Goal: Task Accomplishment & Management: Manage account settings

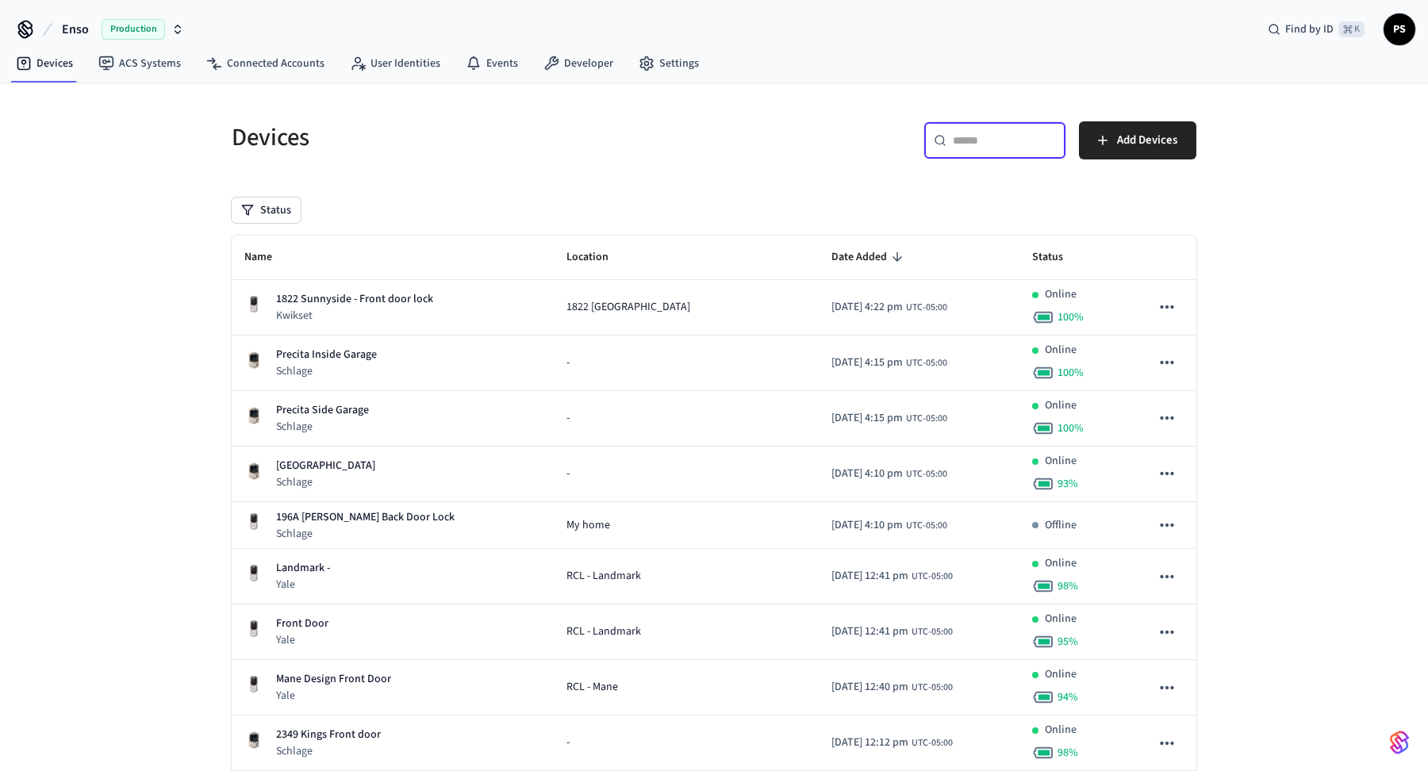
click at [987, 138] on input "text" at bounding box center [1004, 140] width 103 height 16
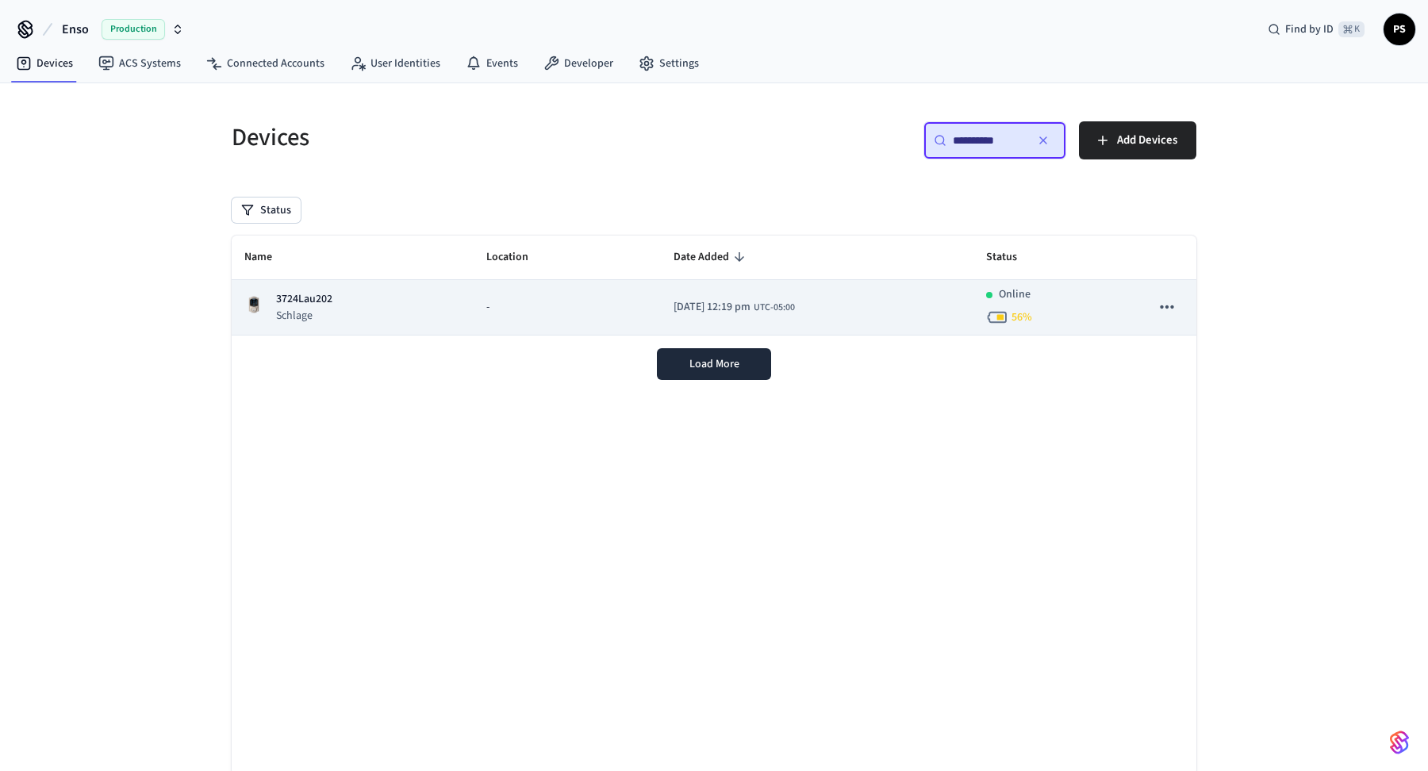
type input "**********"
click at [301, 304] on p "3724Lau202" at bounding box center [304, 299] width 56 height 17
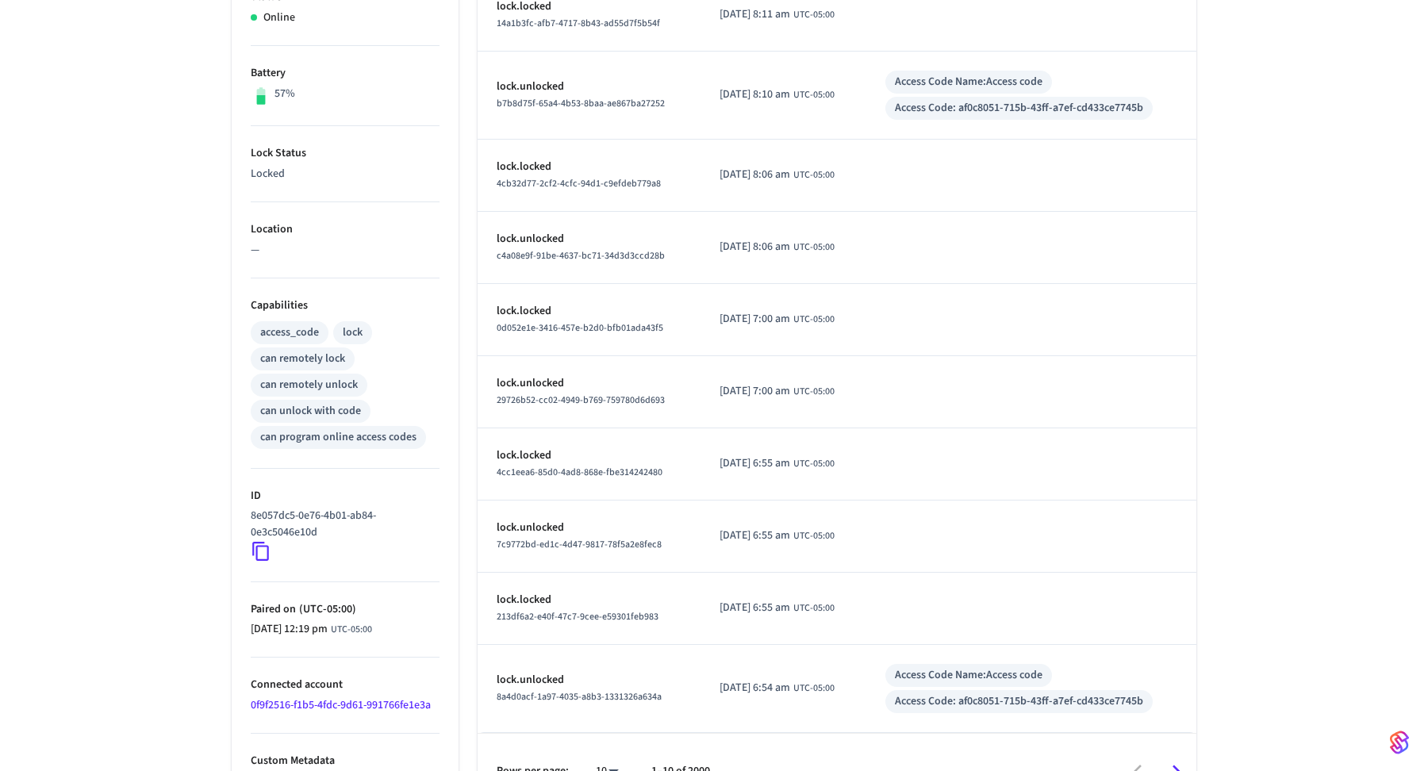
scroll to position [401, 0]
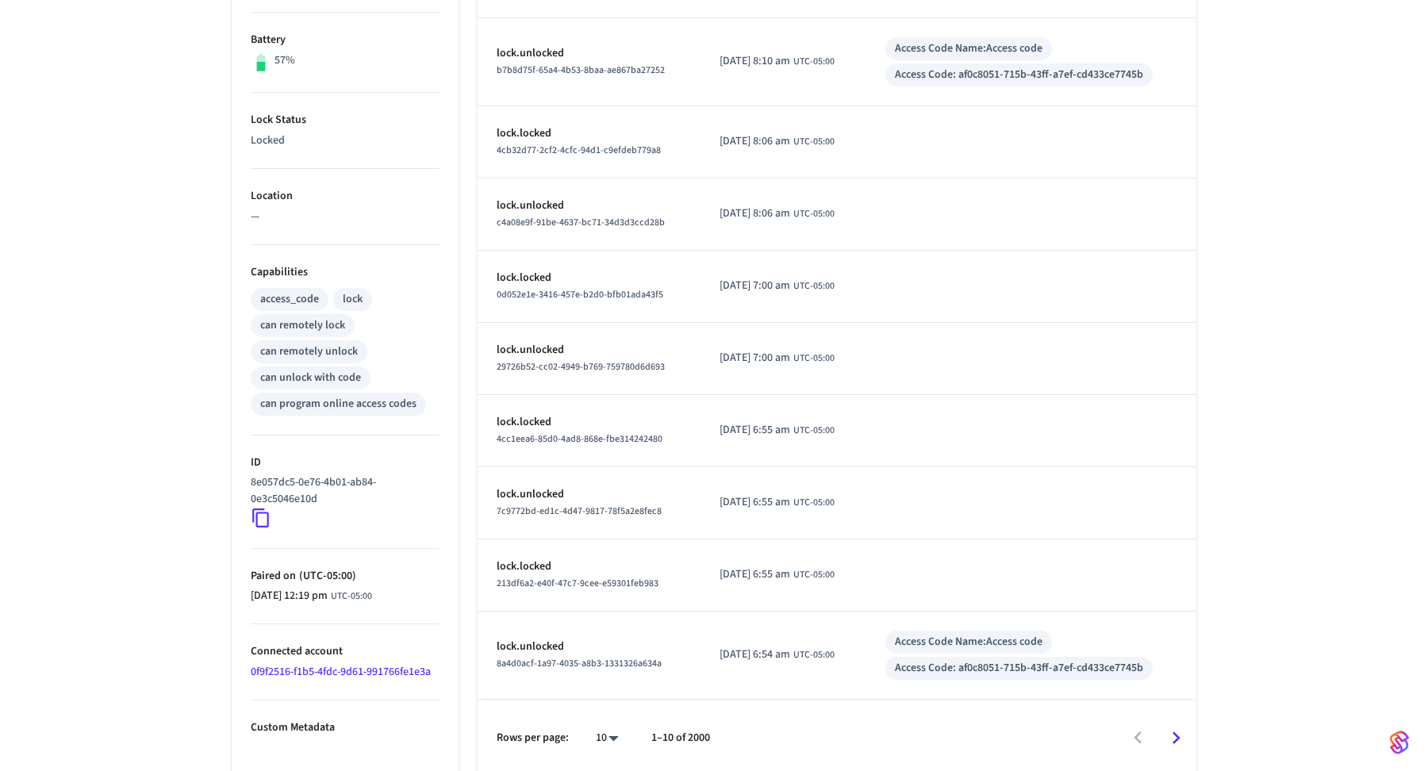
click at [618, 742] on body "Enso Production Find by ID ⌘ K PS Devices ACS Systems Connected Accounts User I…" at bounding box center [714, 187] width 1428 height 1177
click at [616, 726] on li "100" at bounding box center [601, 726] width 42 height 42
type input "***"
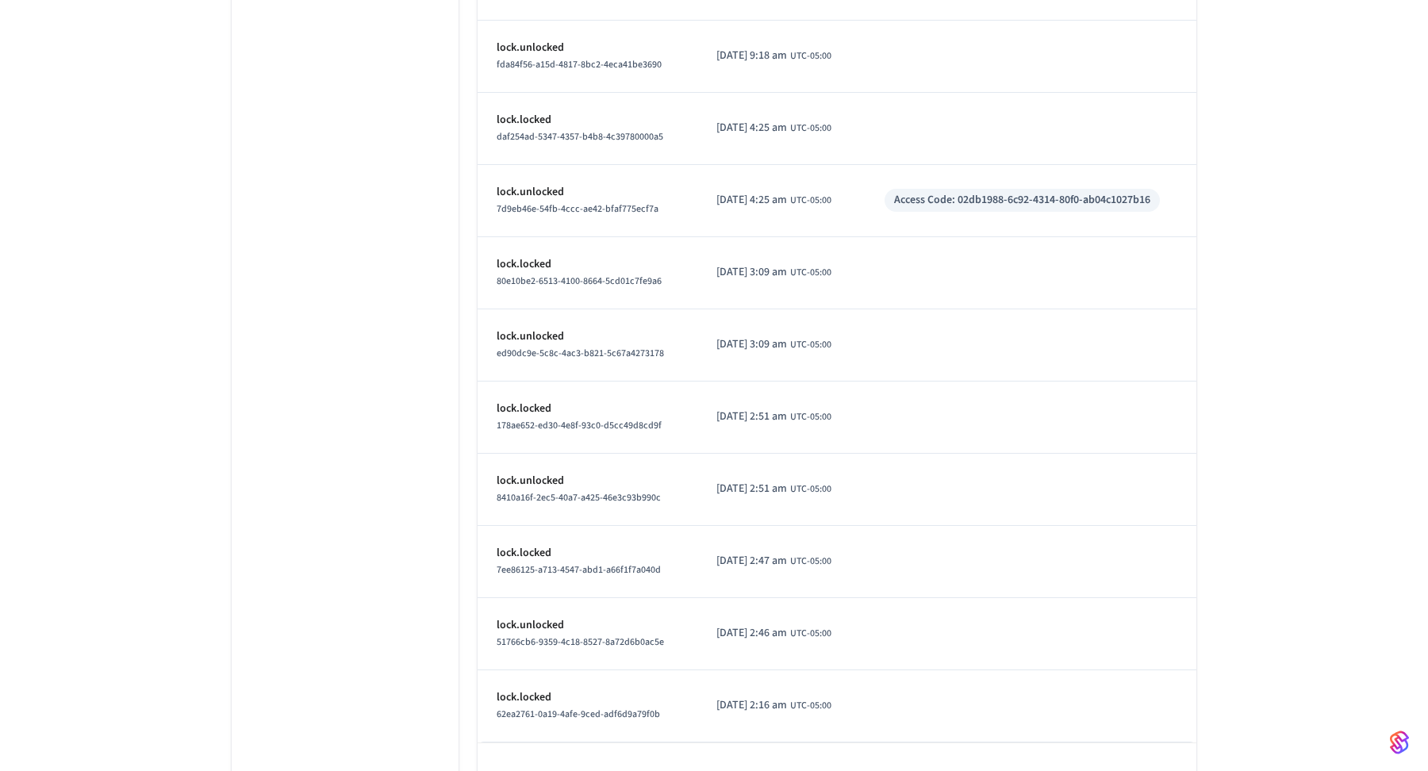
scroll to position [6902, 0]
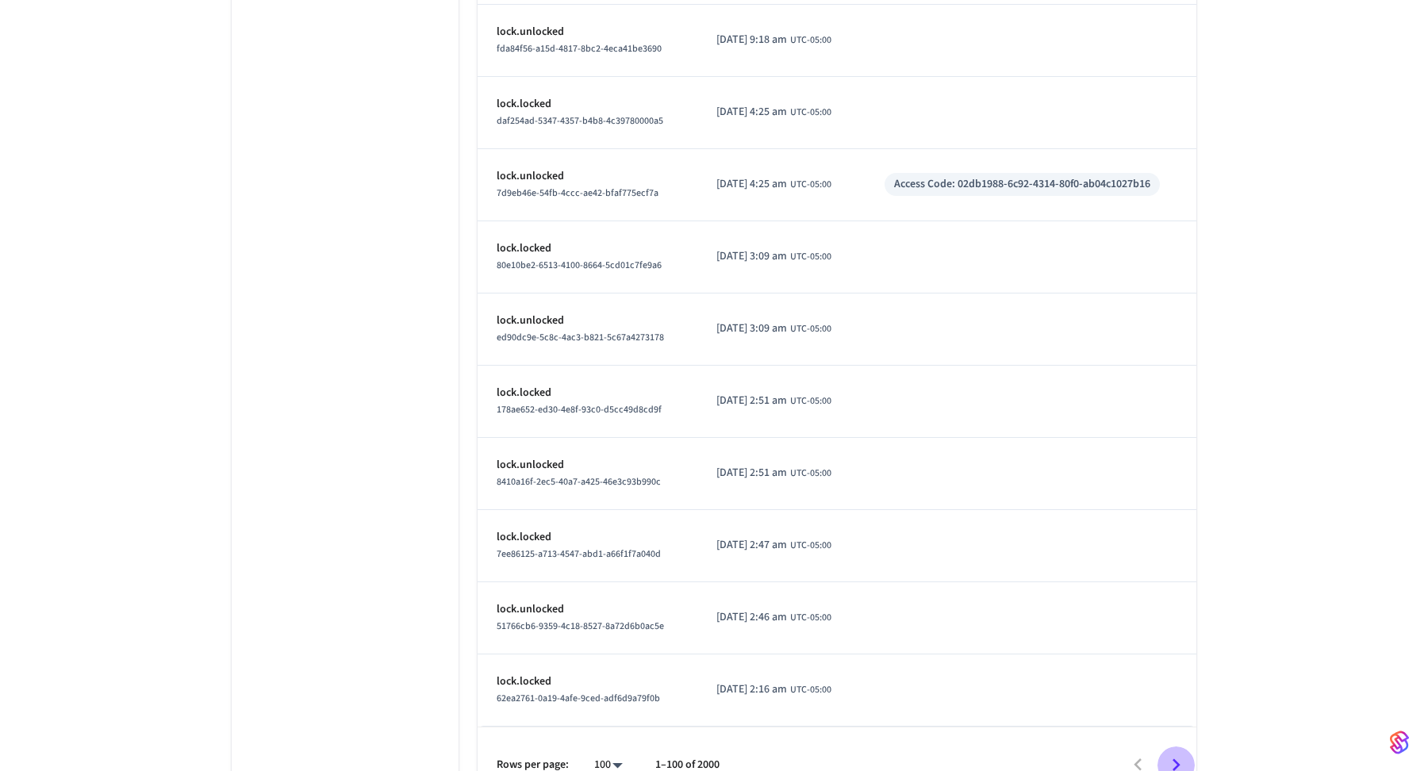
click at [1176, 753] on icon "Go to next page" at bounding box center [1176, 765] width 25 height 25
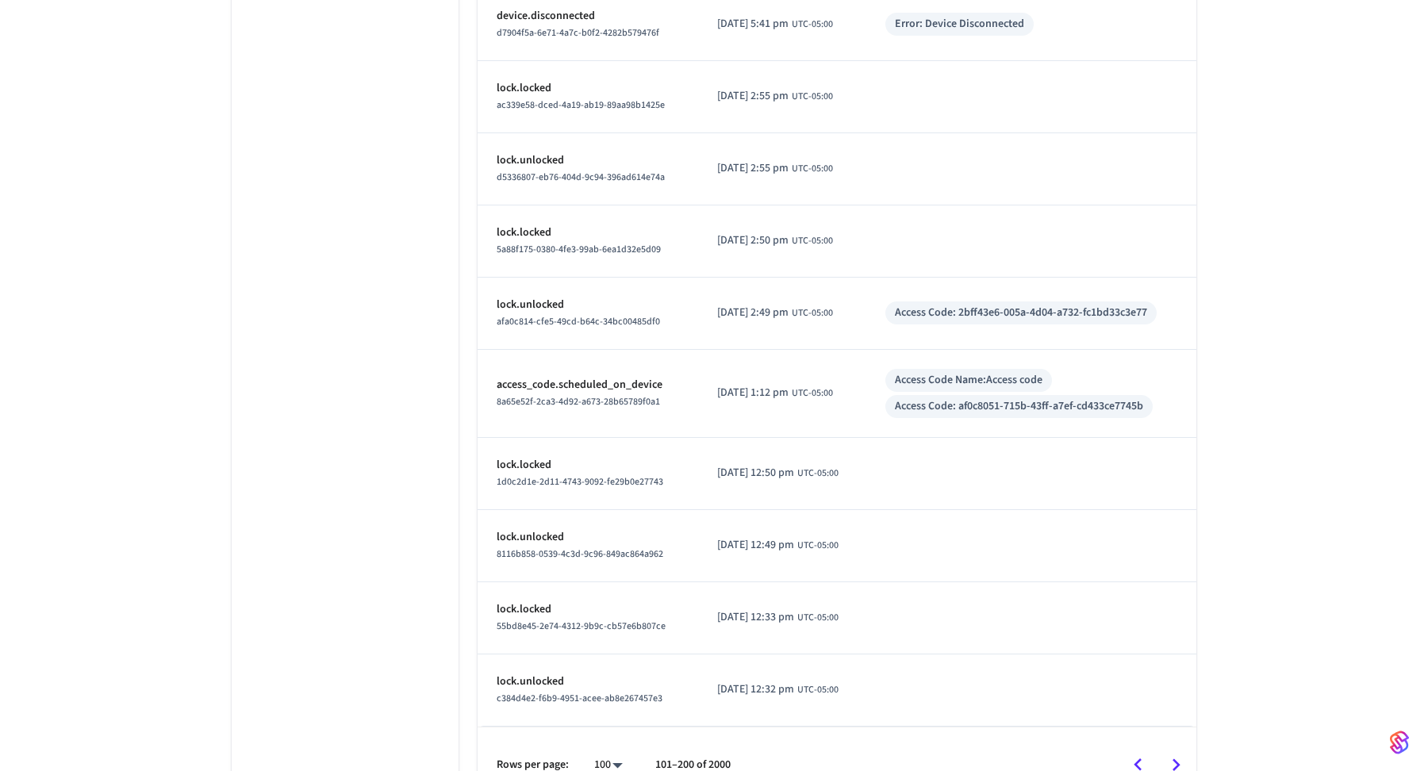
click at [1176, 753] on icon "Go to next page" at bounding box center [1176, 765] width 25 height 25
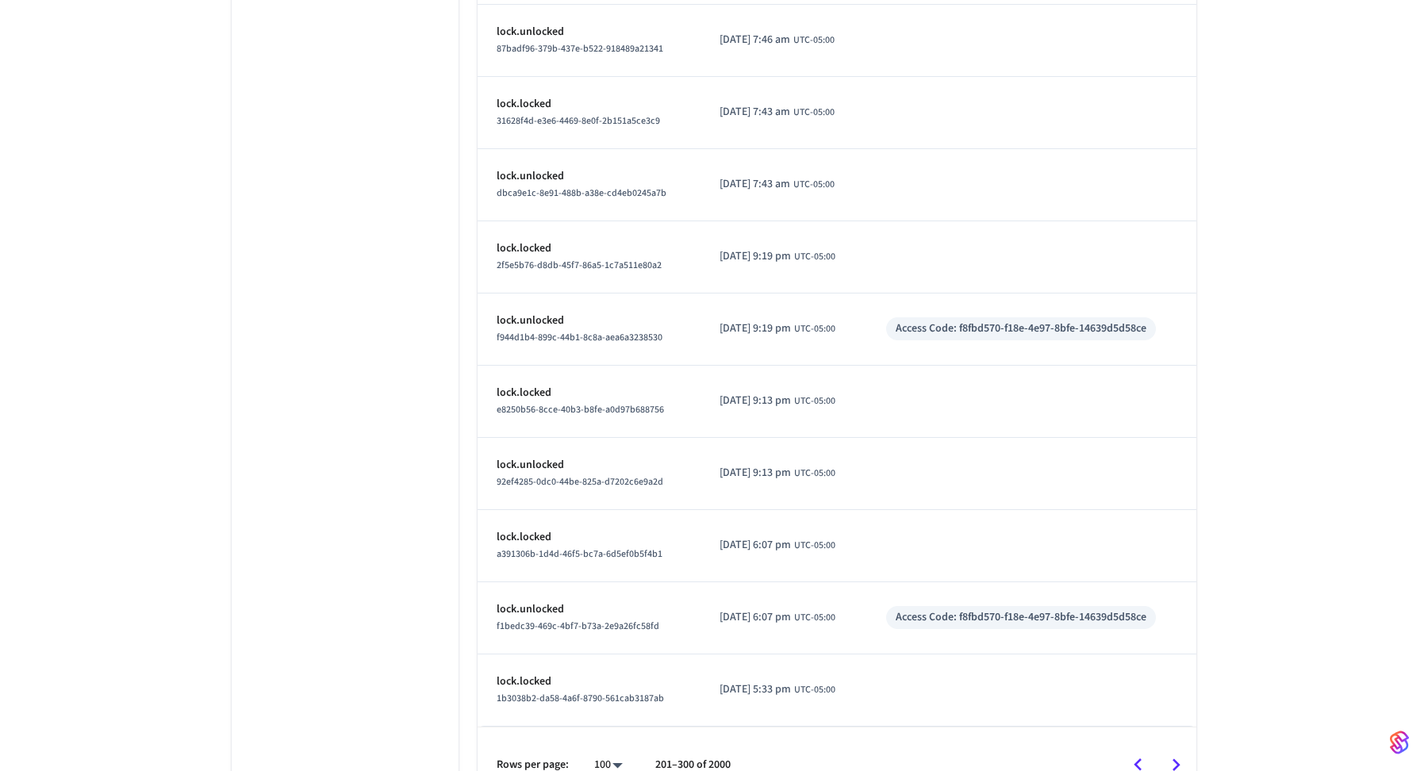
click at [1176, 753] on icon "Go to next page" at bounding box center [1176, 765] width 25 height 25
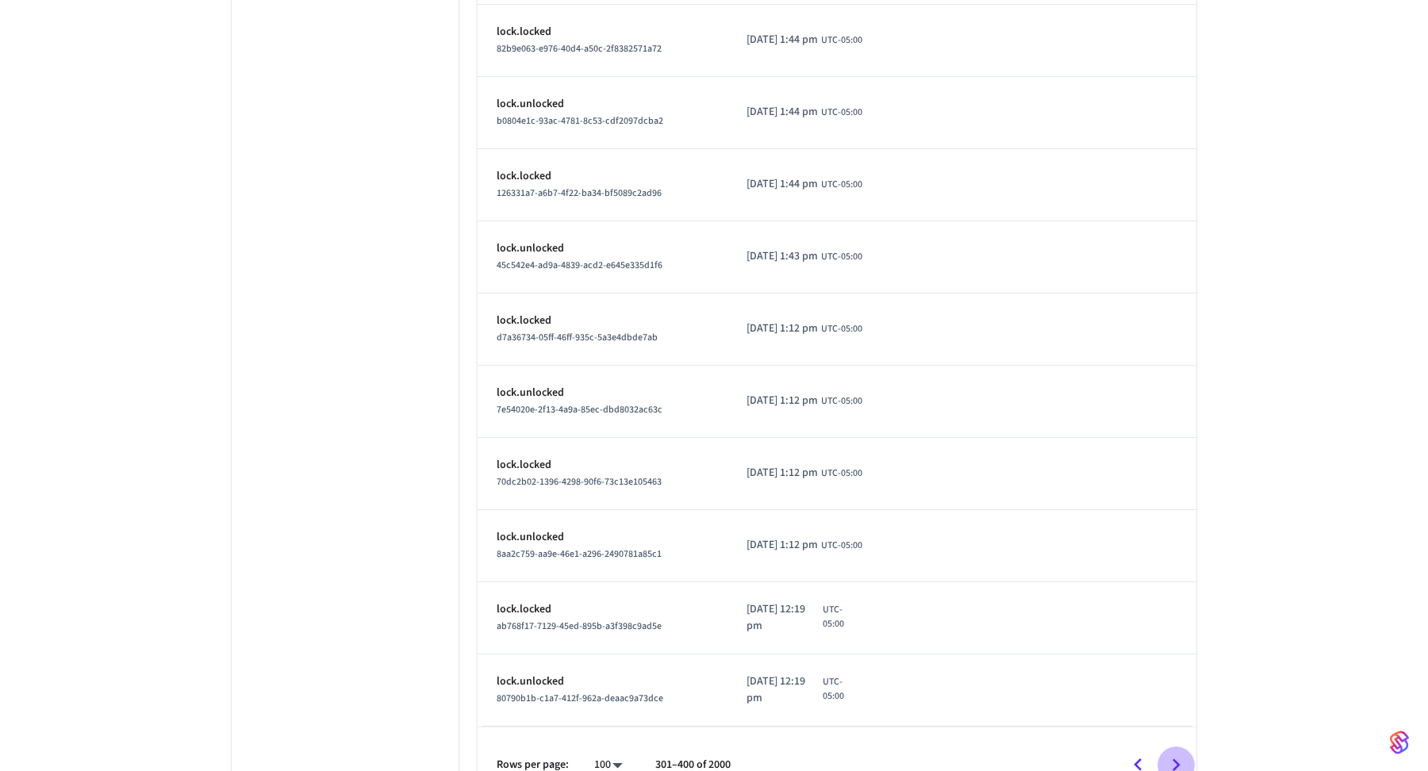
click at [1176, 753] on icon "Go to next page" at bounding box center [1176, 765] width 25 height 25
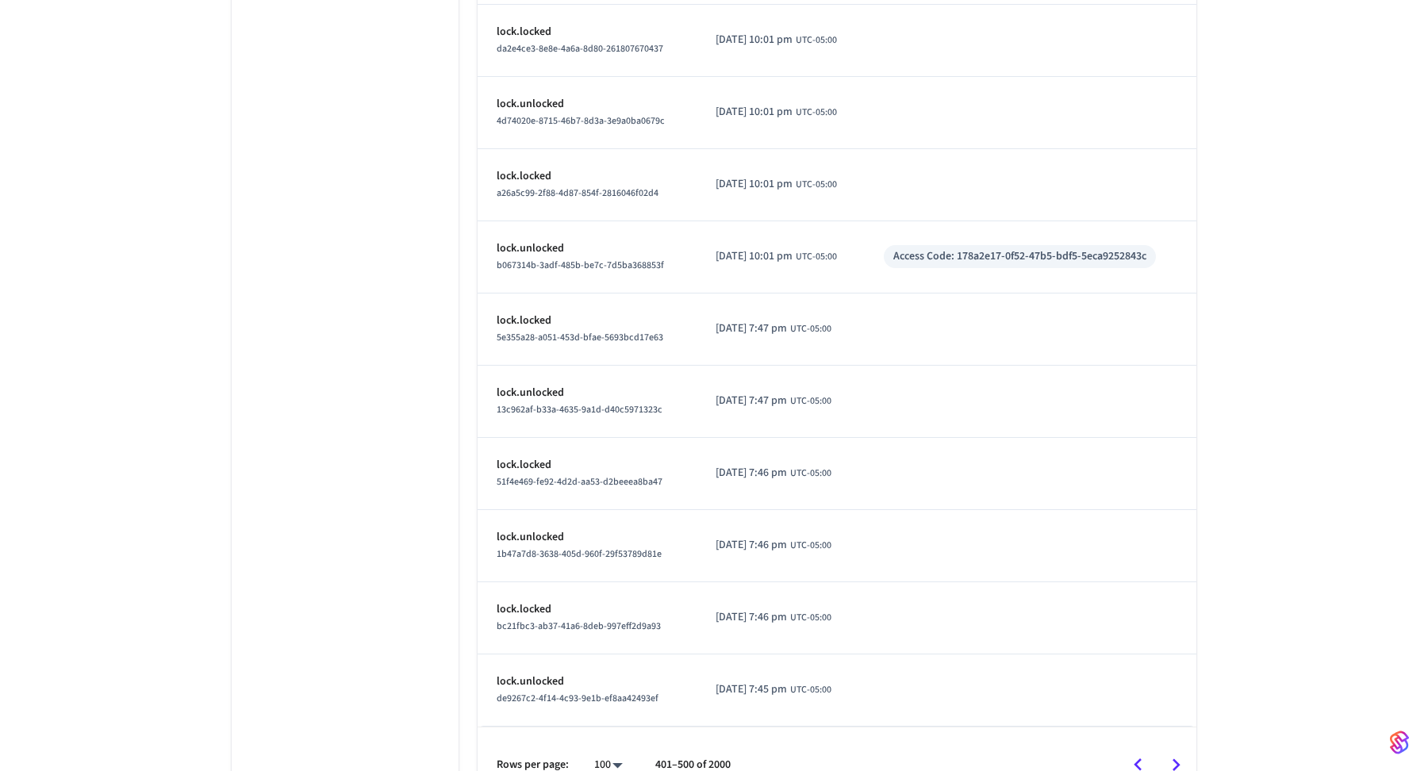
click at [1135, 753] on icon "Go to previous page" at bounding box center [1138, 765] width 25 height 25
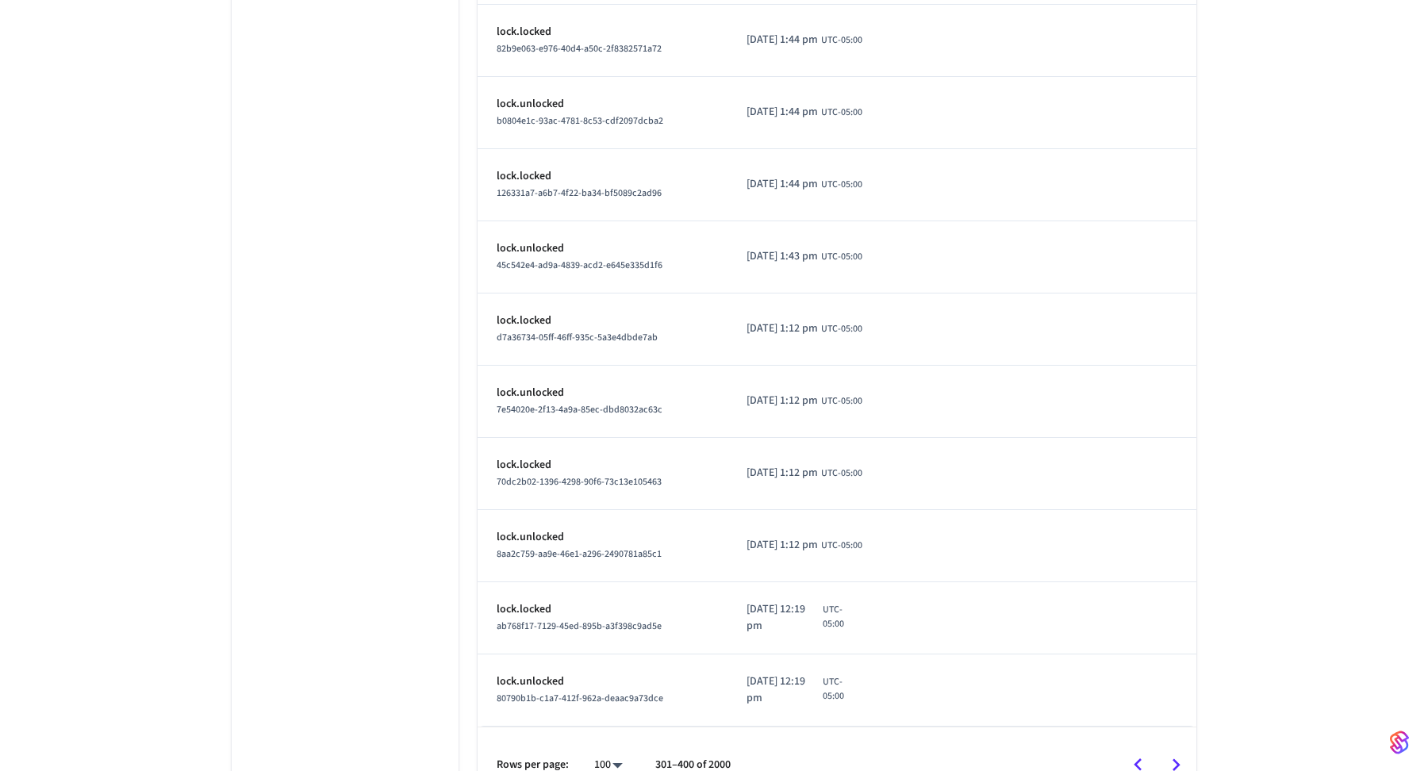
click at [1185, 753] on icon "Go to next page" at bounding box center [1176, 765] width 25 height 25
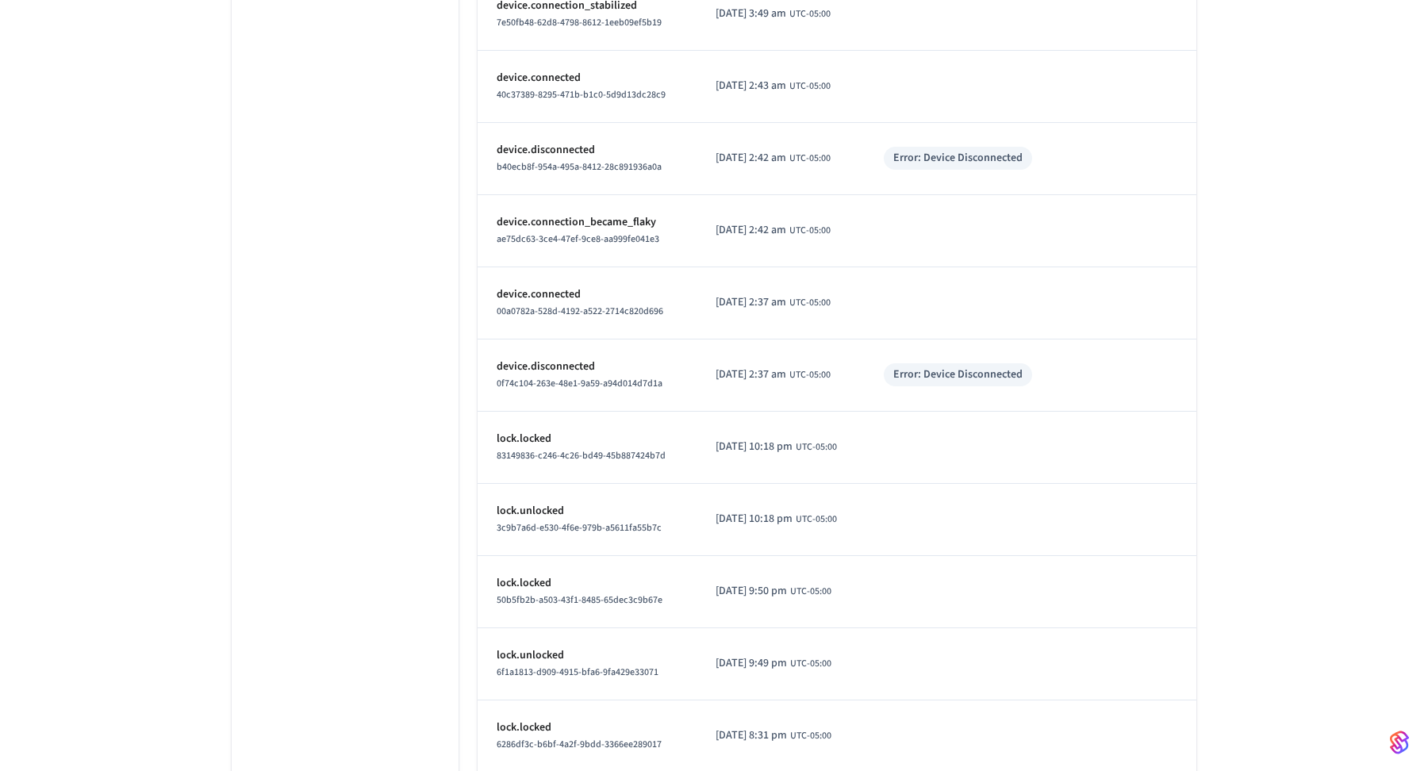
scroll to position [1349, 0]
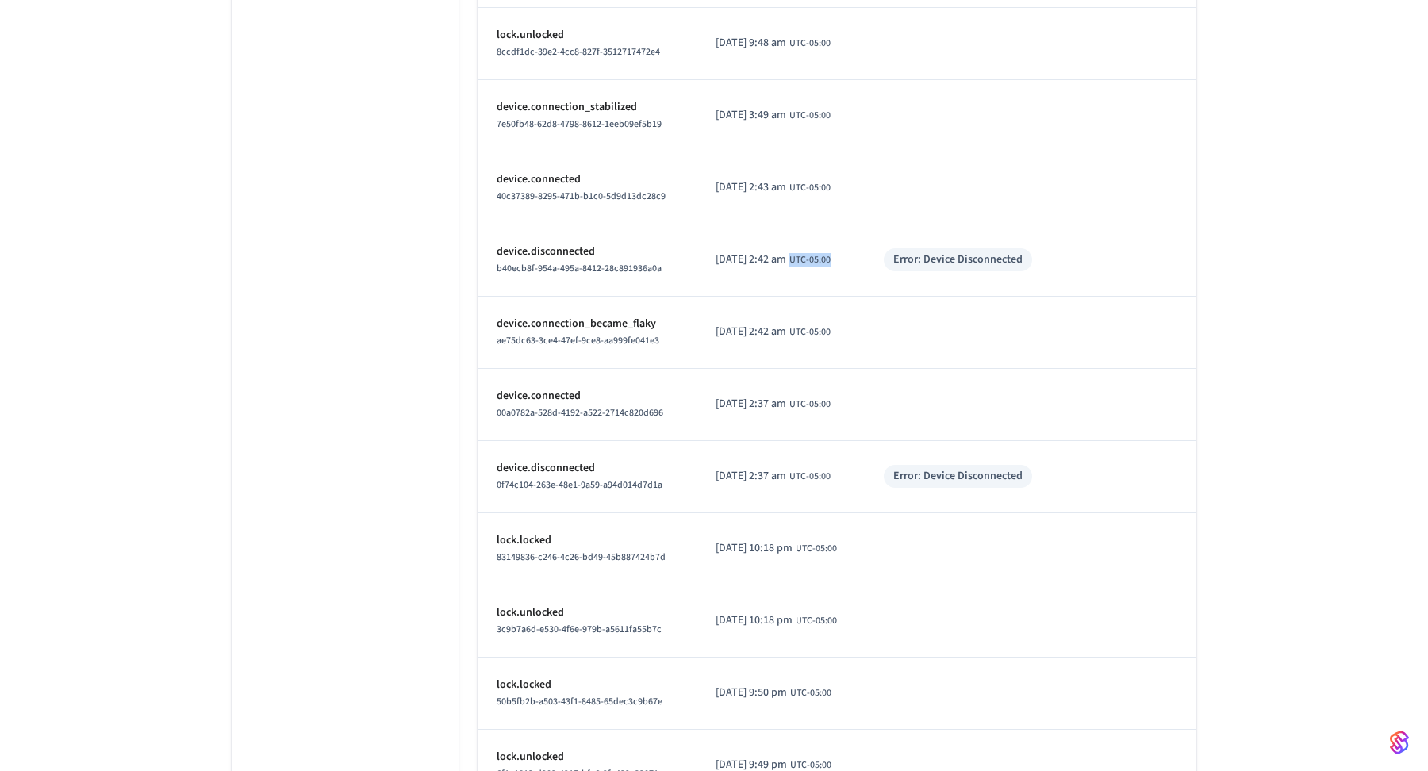
drag, startPoint x: 810, startPoint y: 253, endPoint x: 873, endPoint y: 253, distance: 62.7
click at [865, 253] on td "[DATE] 2:42 am UTC-05:00" at bounding box center [780, 260] width 168 height 72
copy span "UTC-05:00"
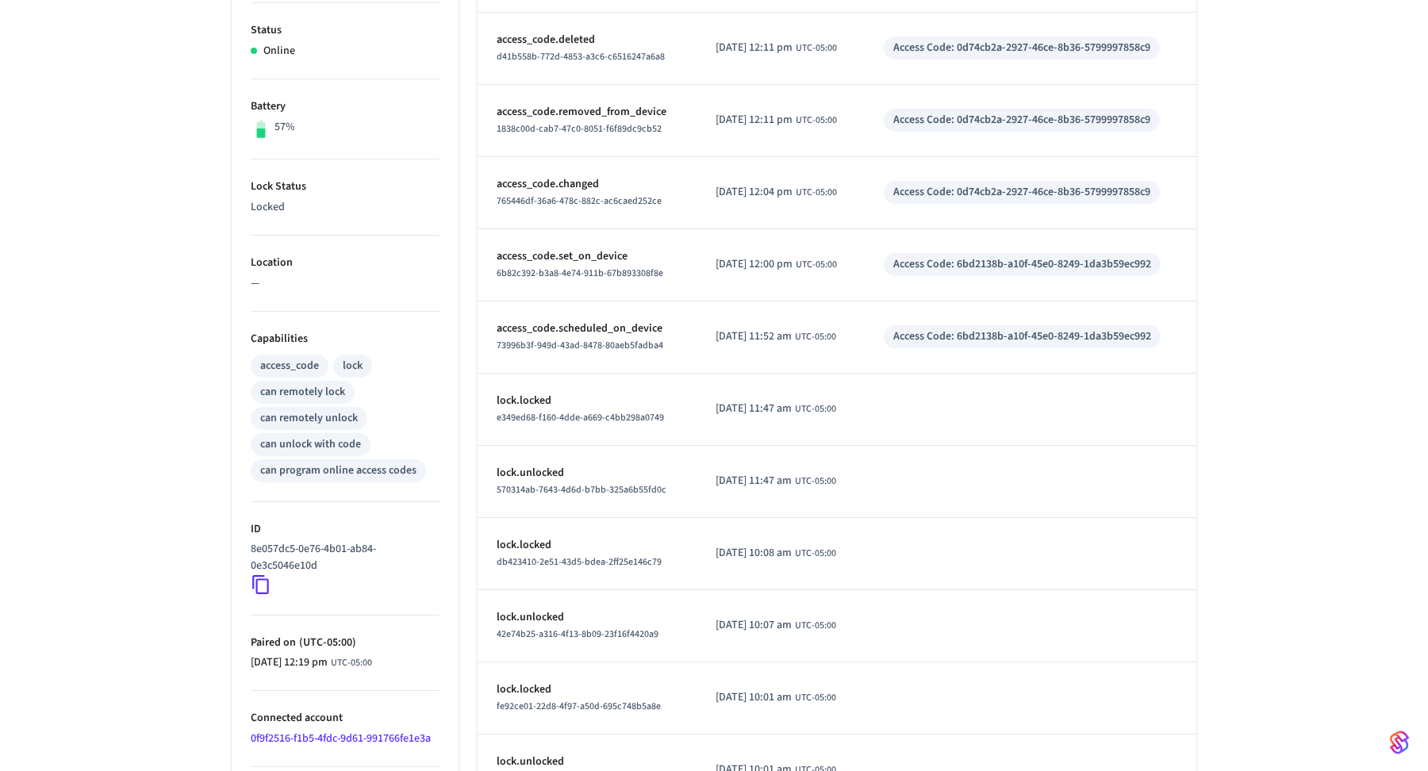
scroll to position [324, 0]
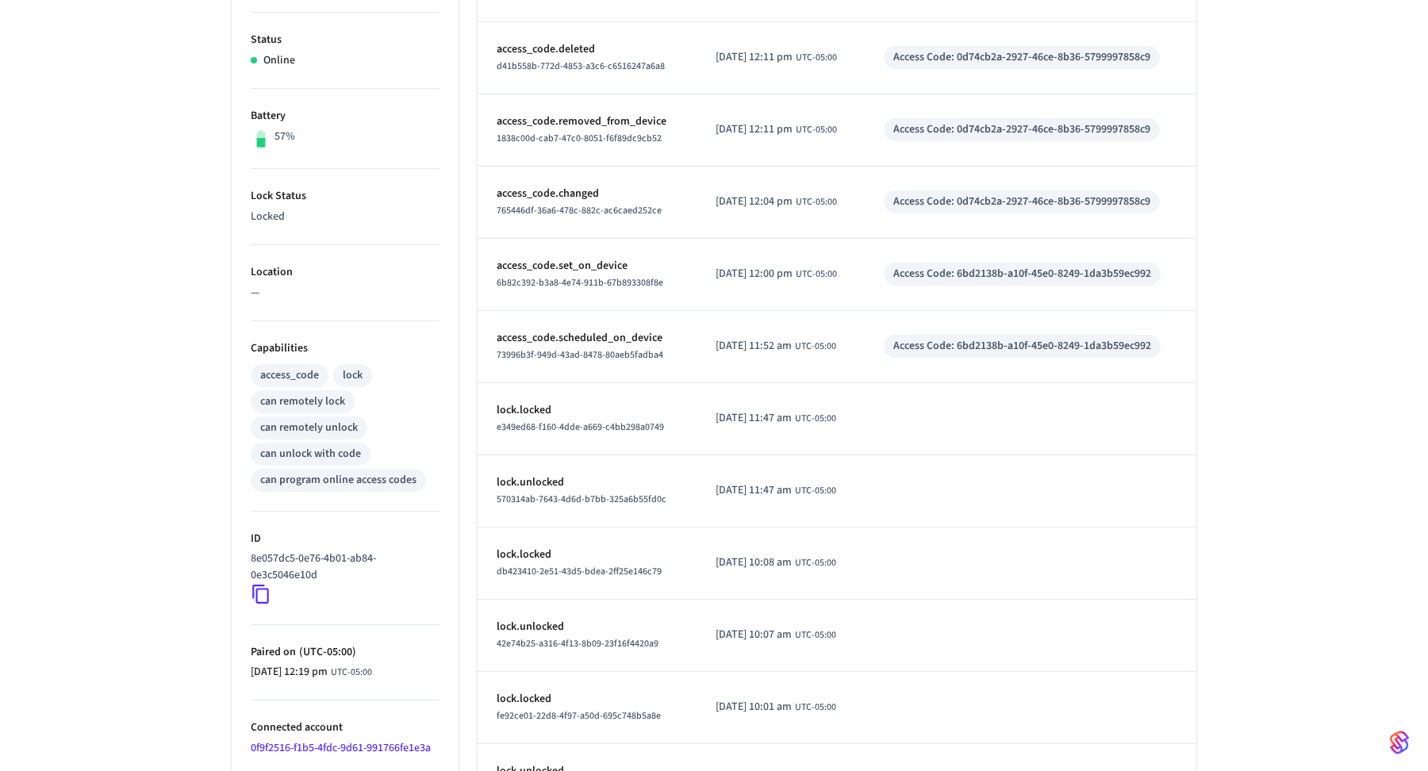
click at [992, 266] on div "Access Code: 6bd2138b-a10f-45e0-8249-1da3b59ec992" at bounding box center [1022, 274] width 258 height 17
click at [952, 282] on div "Access Code: 6bd2138b-a10f-45e0-8249-1da3b59ec992" at bounding box center [1022, 274] width 277 height 23
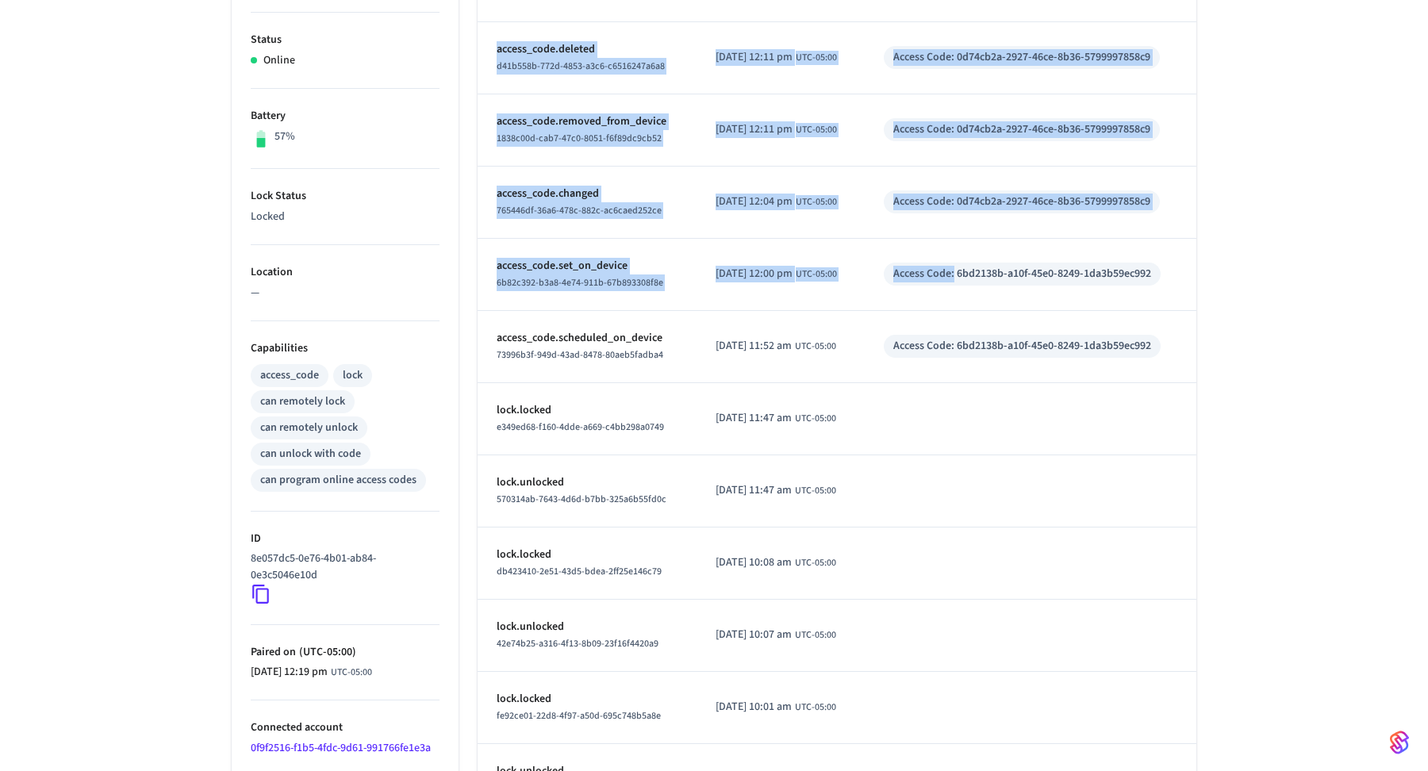
drag, startPoint x: 968, startPoint y: 267, endPoint x: 1277, endPoint y: 286, distance: 309.9
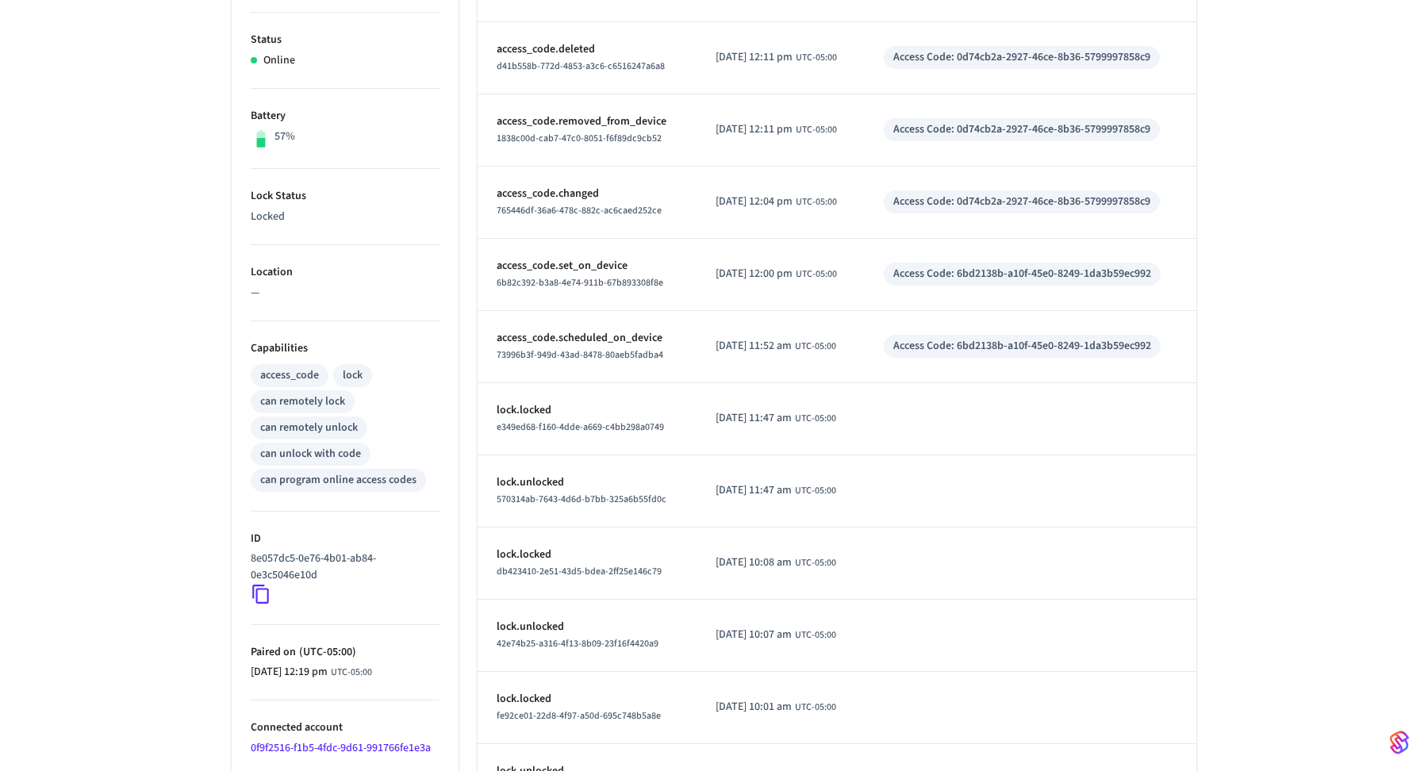
click at [1032, 279] on div "Access Code: 6bd2138b-a10f-45e0-8249-1da3b59ec992" at bounding box center [1022, 274] width 258 height 17
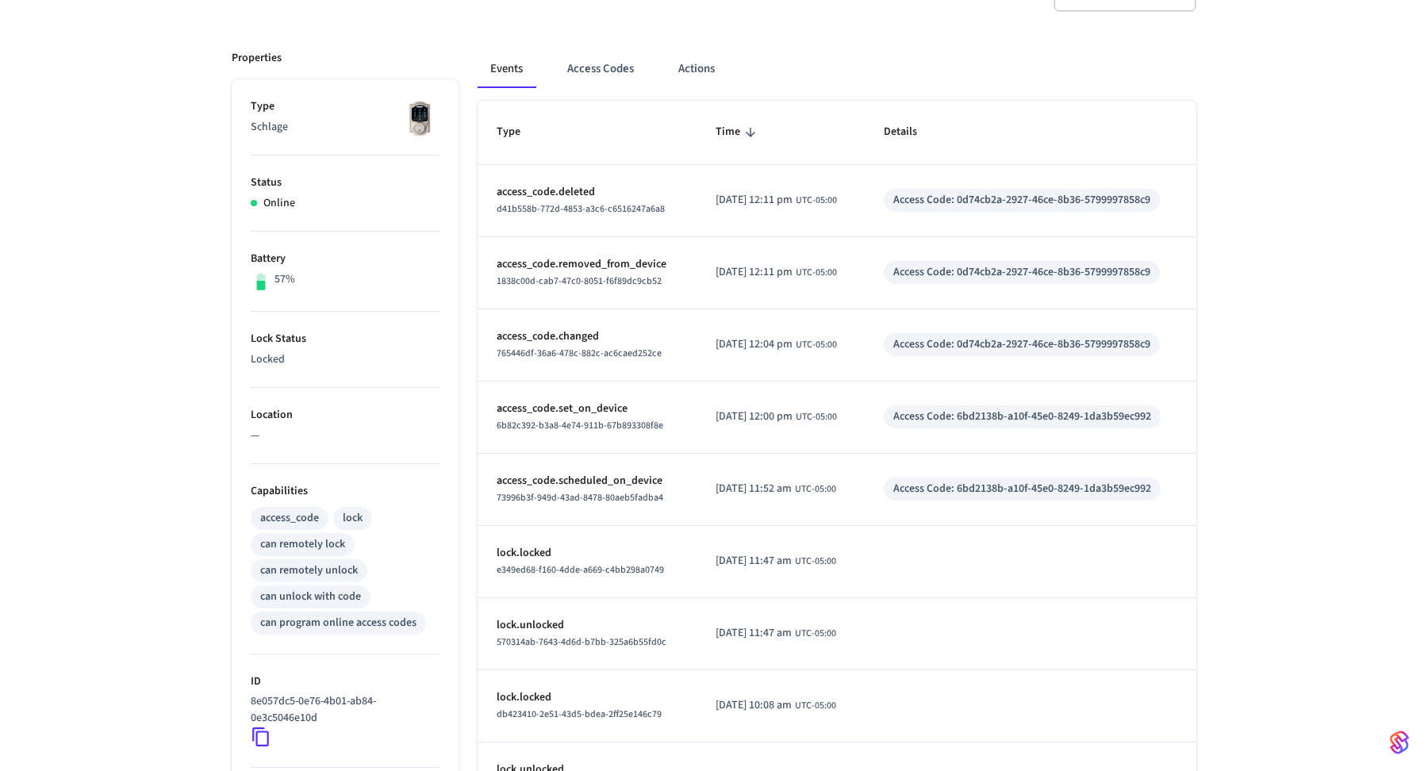
scroll to position [140, 0]
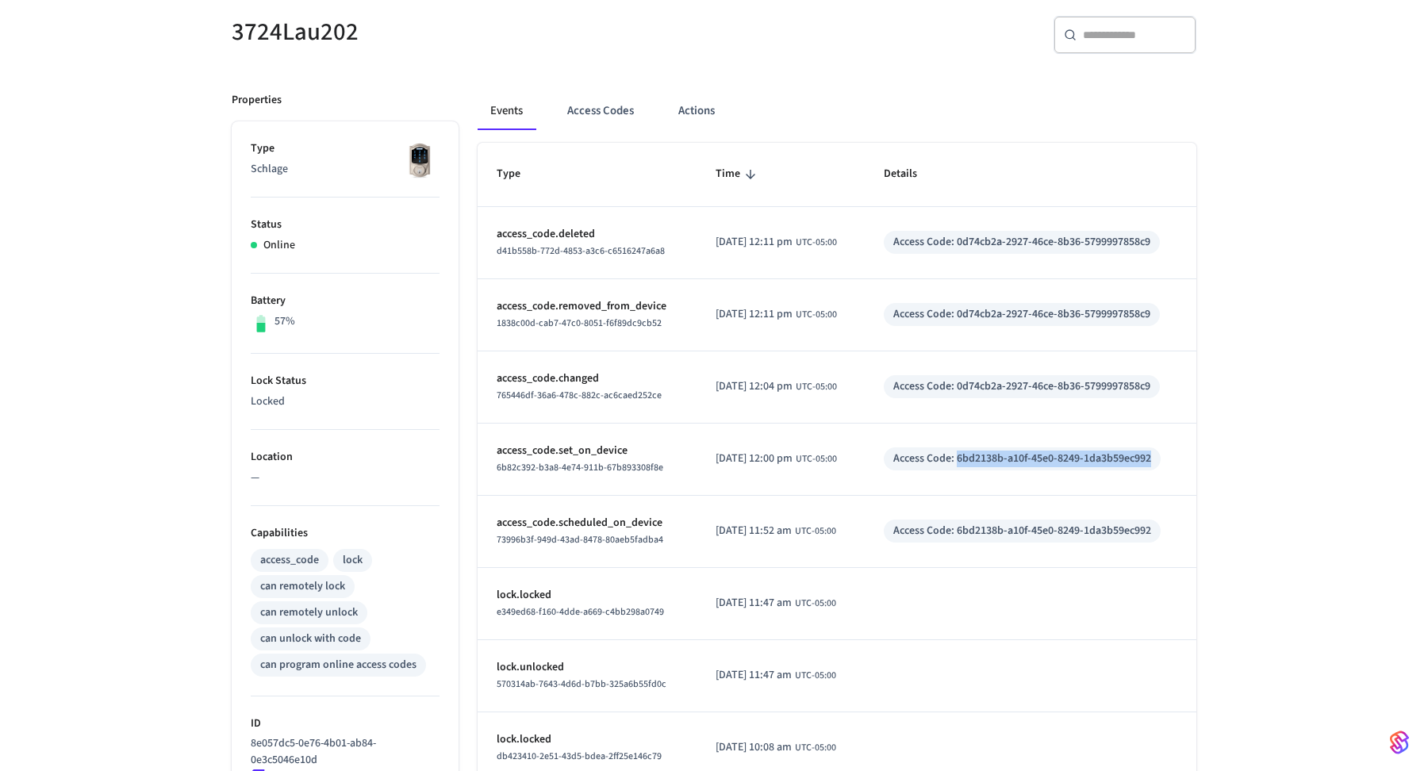
drag, startPoint x: 969, startPoint y: 457, endPoint x: 1164, endPoint y: 450, distance: 195.3
click at [1151, 451] on div "Access Code: 6bd2138b-a10f-45e0-8249-1da3b59ec992" at bounding box center [1022, 459] width 258 height 17
copy div "6bd2138b-a10f-45e0-8249-1da3b59ec992"
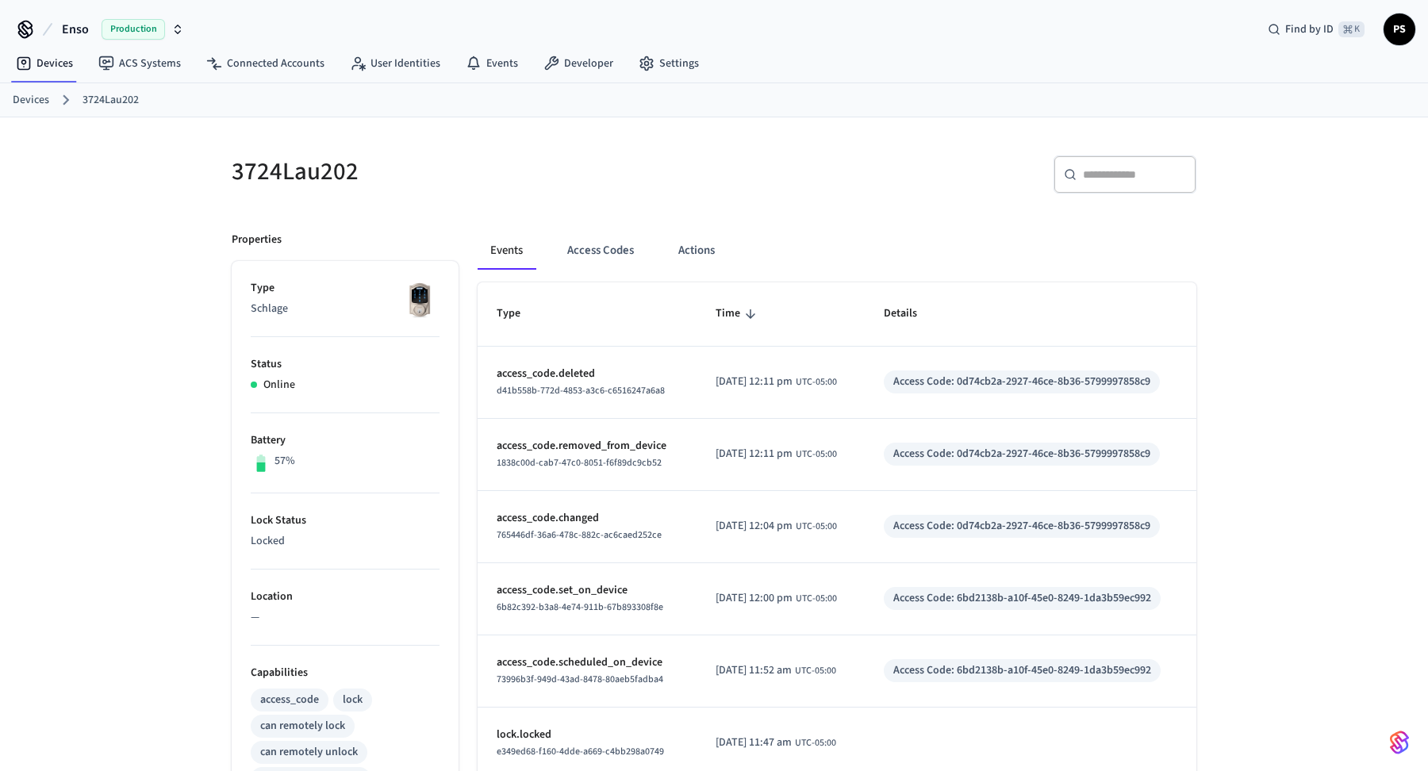
click at [811, 250] on div "Events Access Codes Actions" at bounding box center [837, 251] width 719 height 38
drag, startPoint x: 969, startPoint y: 593, endPoint x: 1174, endPoint y: 592, distance: 204.7
click at [1160, 592] on div "Access Code: 6bd2138b-a10f-45e0-8249-1da3b59ec992" at bounding box center [1022, 598] width 277 height 23
copy div "6bd2138b-a10f-45e0-8249-1da3b59ec992"
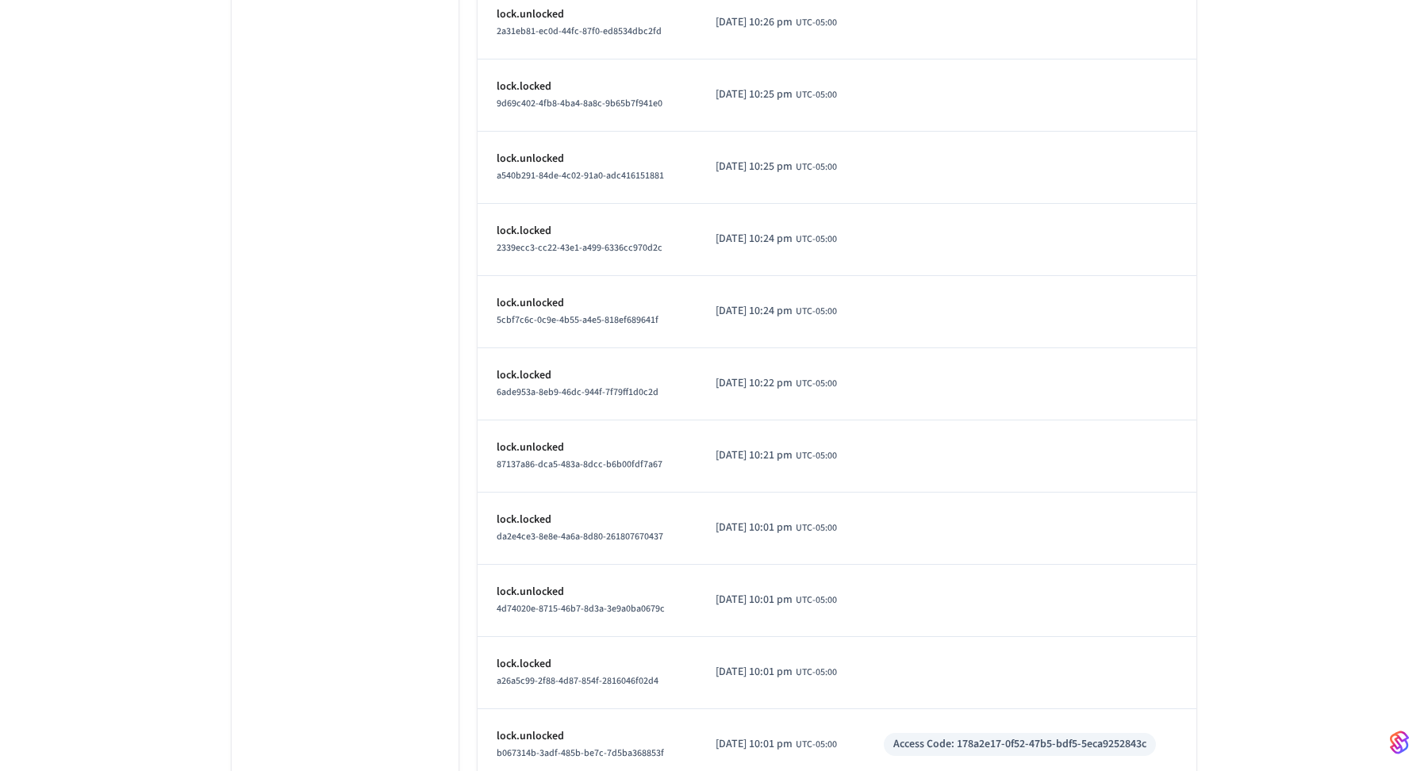
scroll to position [6854, 0]
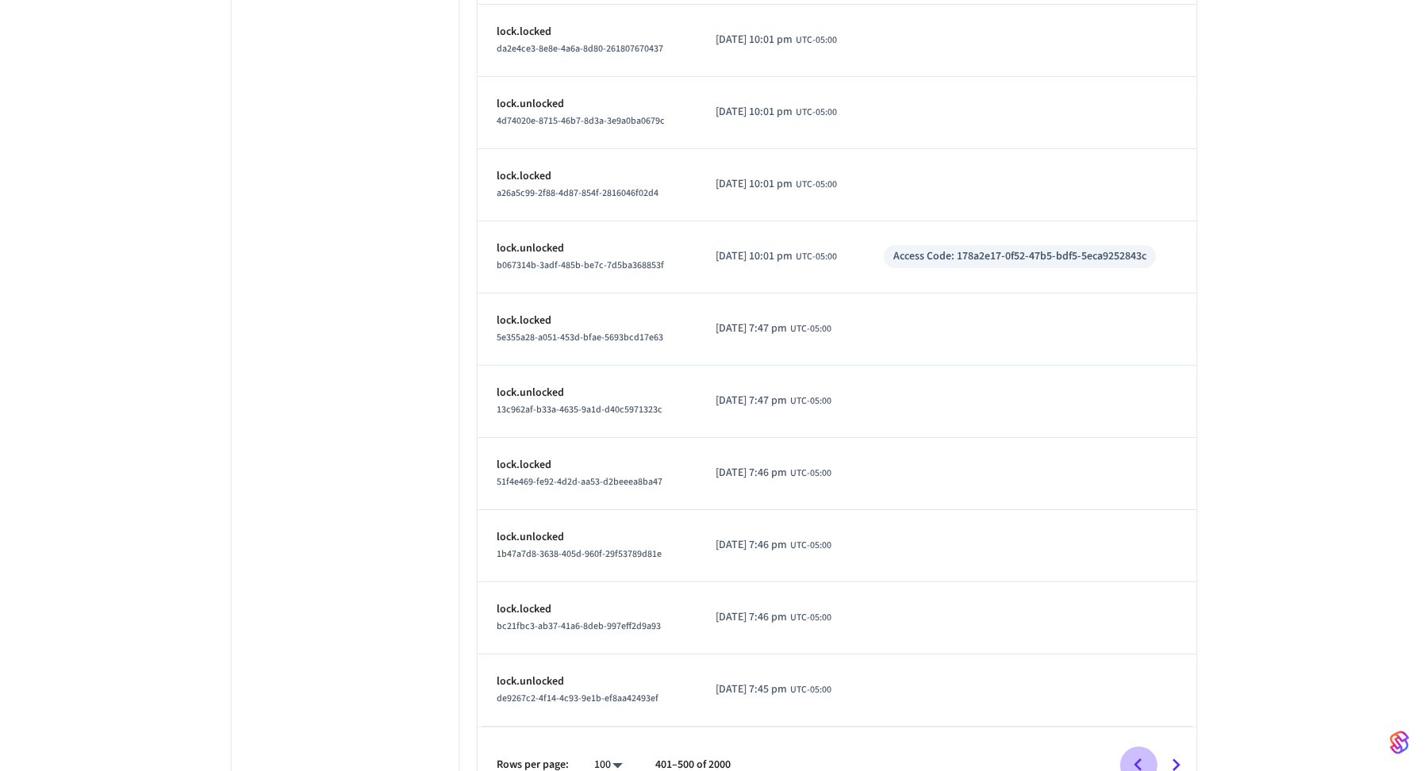
click at [1144, 753] on icon "Go to previous page" at bounding box center [1138, 765] width 25 height 25
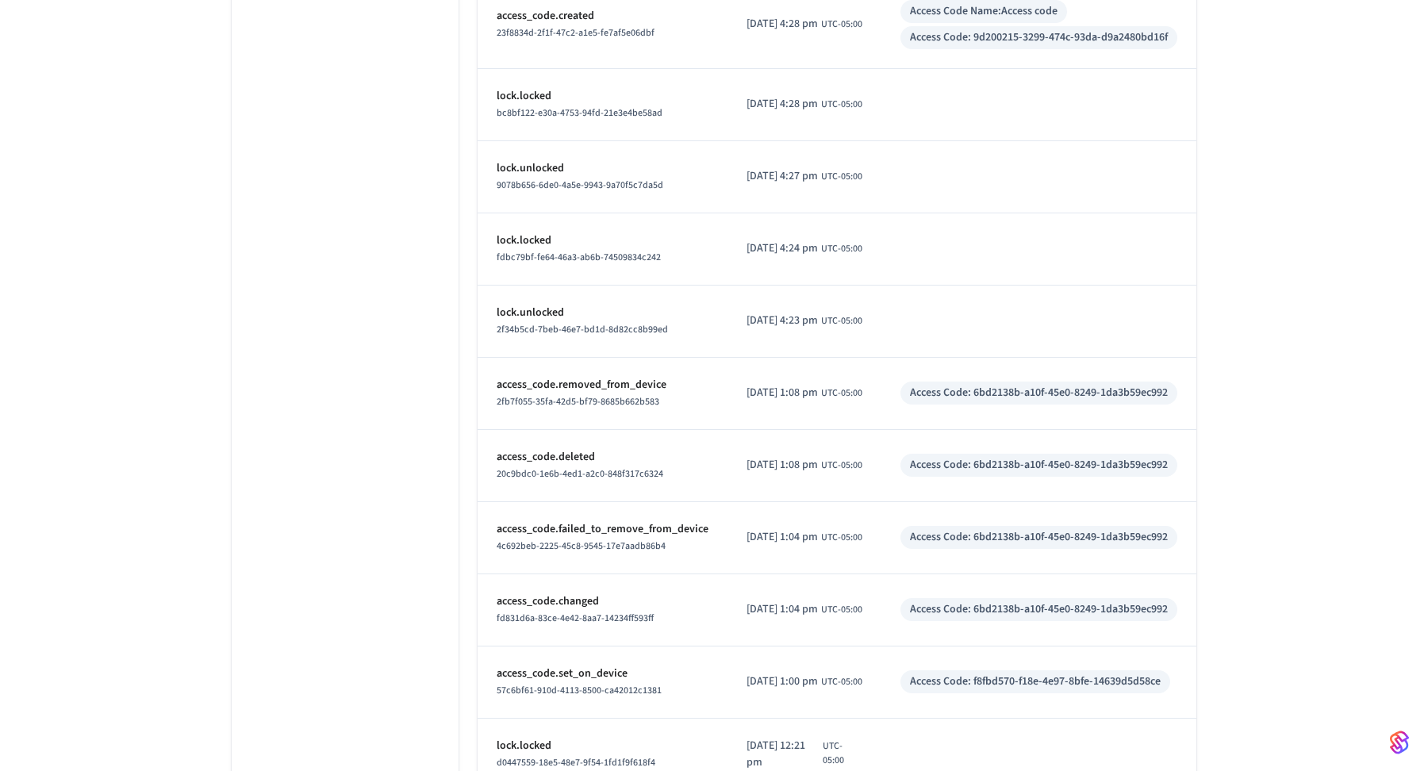
scroll to position [2558, 0]
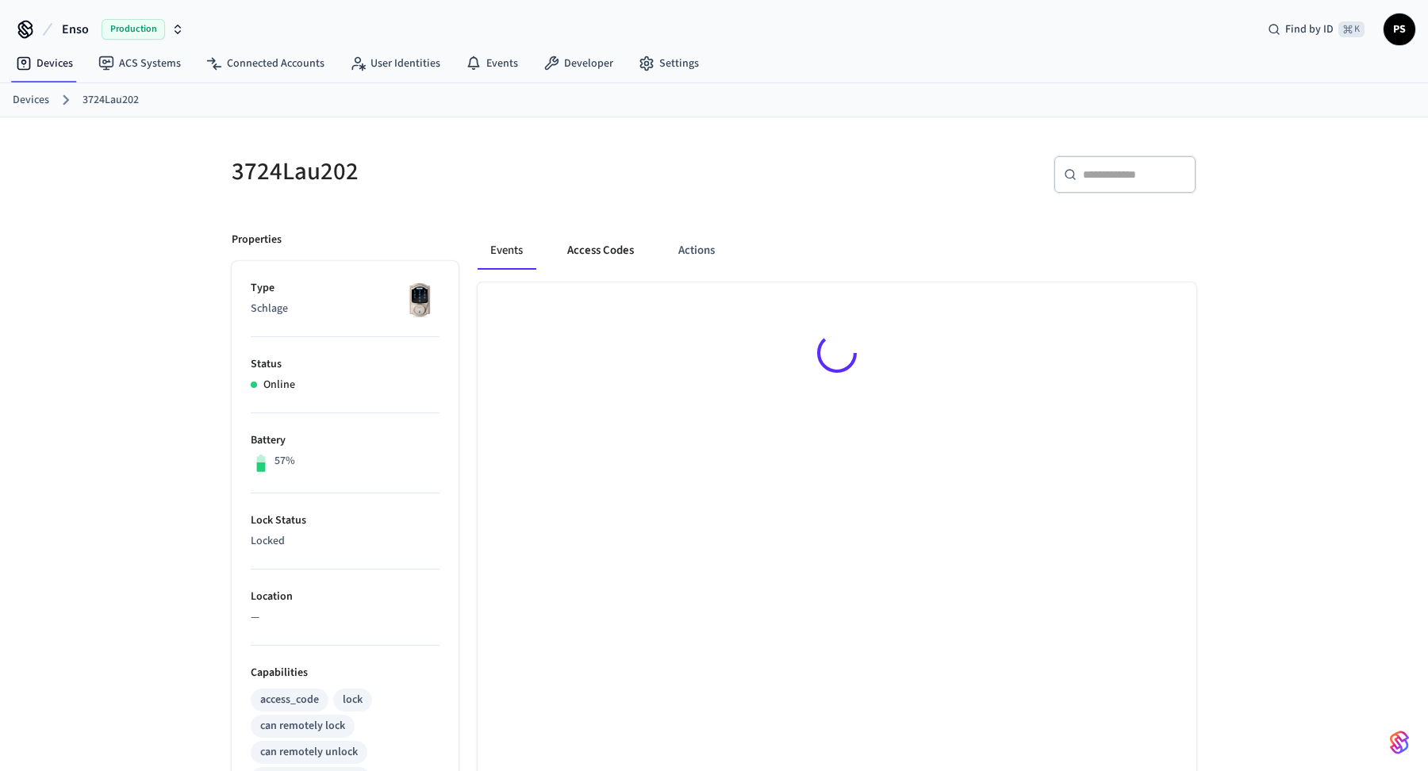
click at [590, 239] on button "Access Codes" at bounding box center [600, 251] width 92 height 38
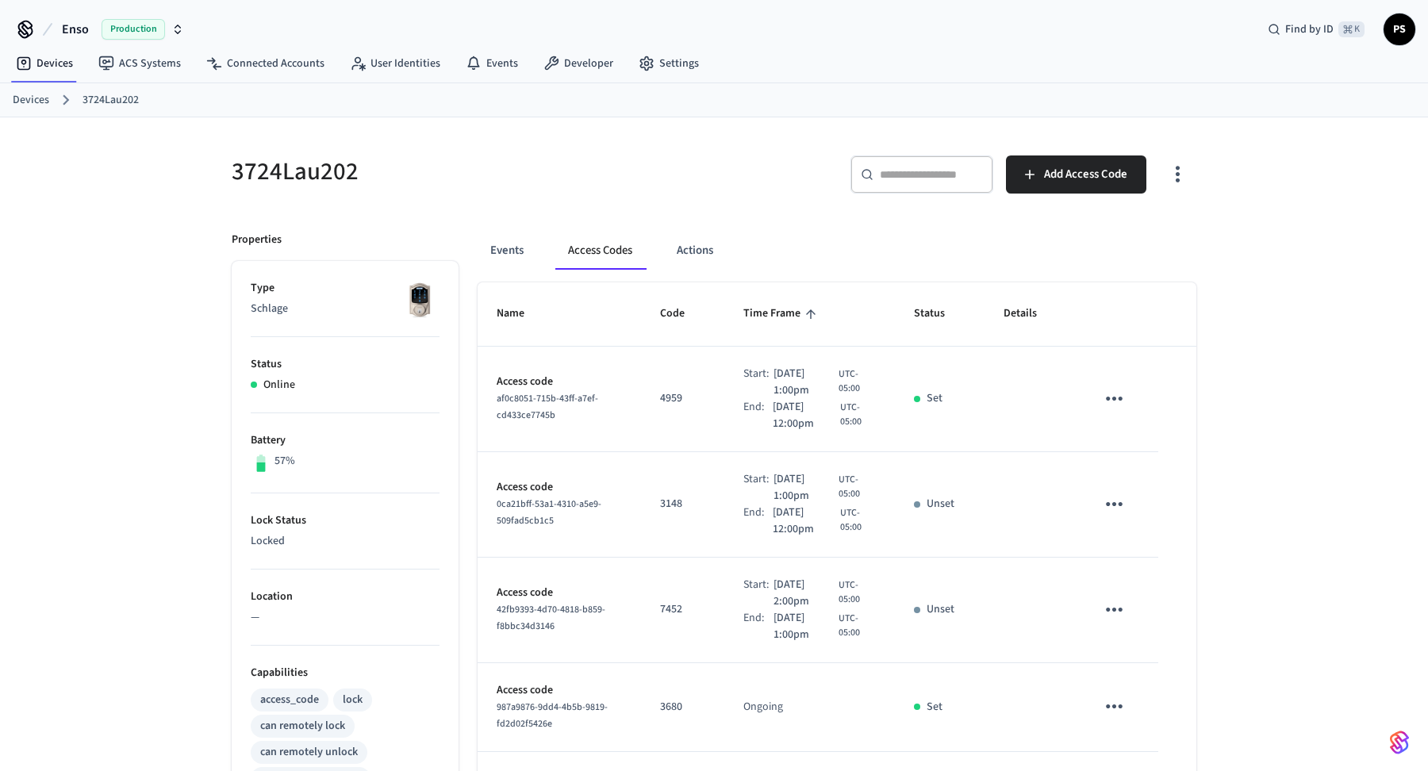
click at [941, 182] on div "​ ​" at bounding box center [921, 174] width 143 height 38
paste input "**********"
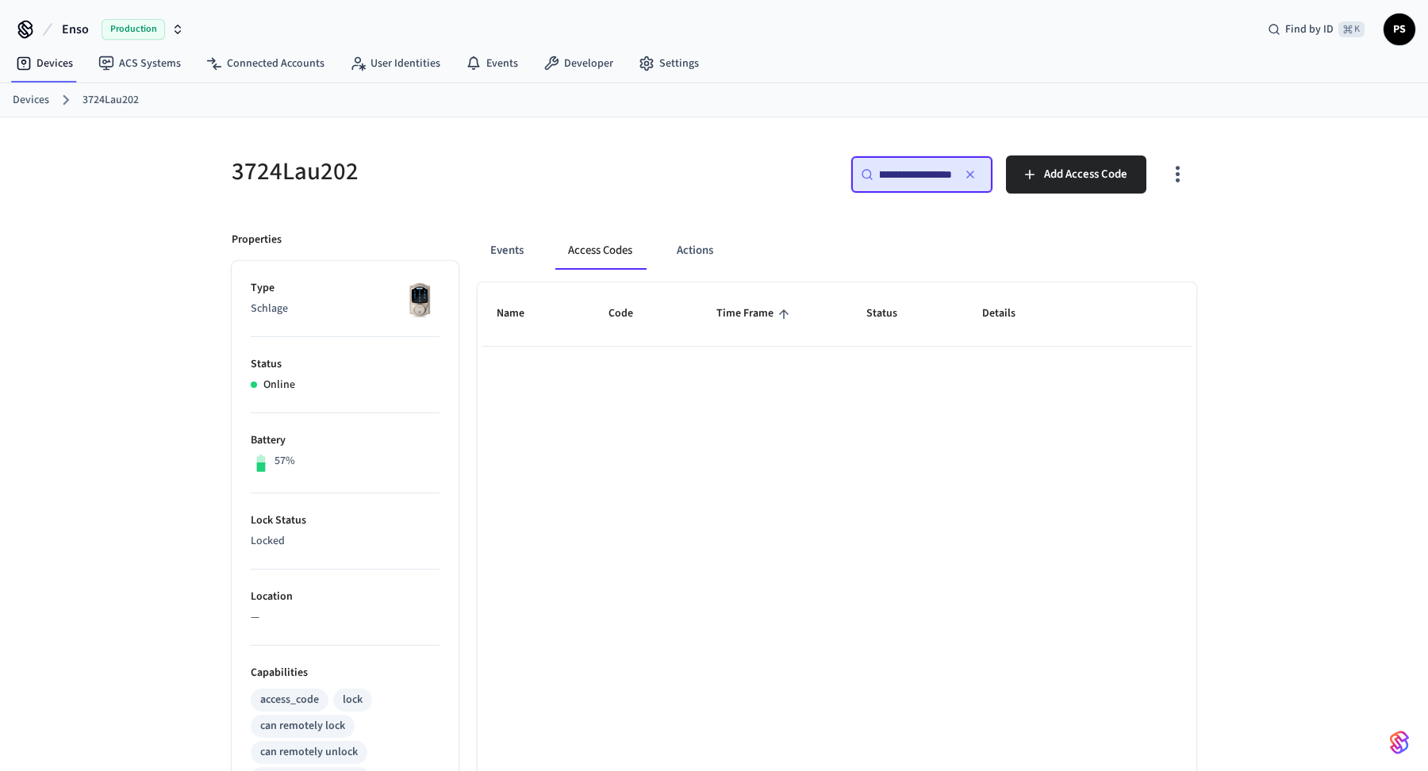
type input "**********"
click at [970, 175] on icon "button" at bounding box center [970, 174] width 13 height 13
